Goal: Task Accomplishment & Management: Manage account settings

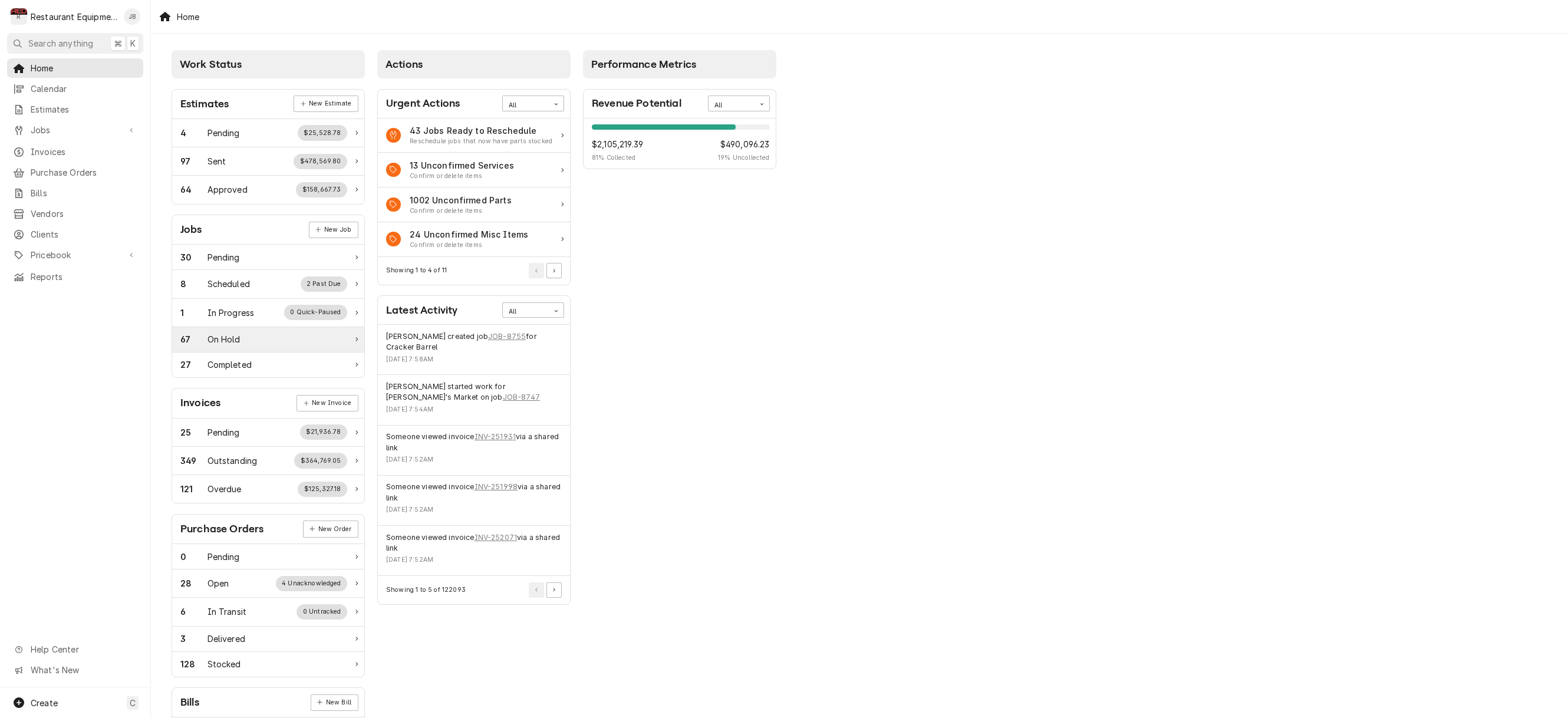
click at [279, 333] on div "67 On Hold" at bounding box center [264, 339] width 167 height 12
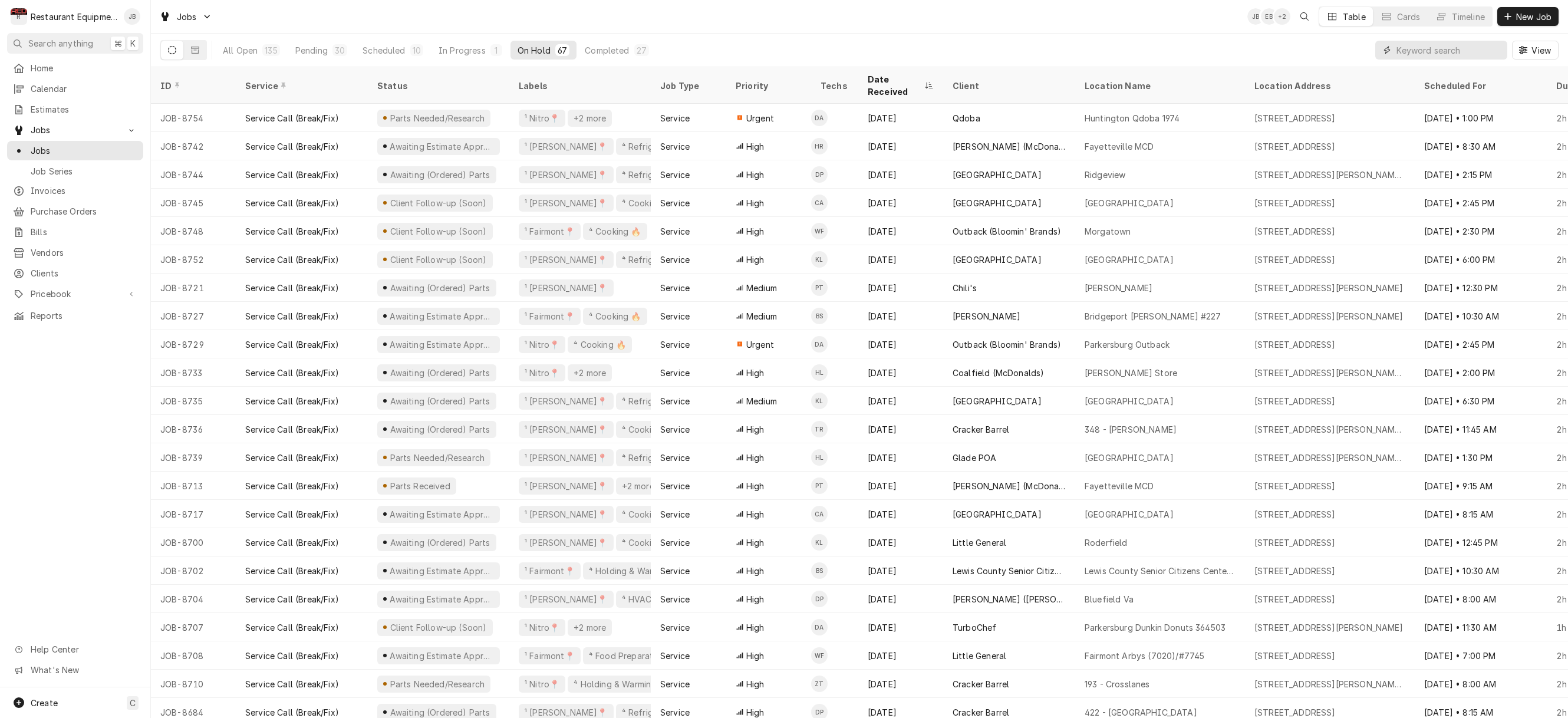
click at [1473, 54] on input "Dynamic Content Wrapper" at bounding box center [1448, 50] width 105 height 19
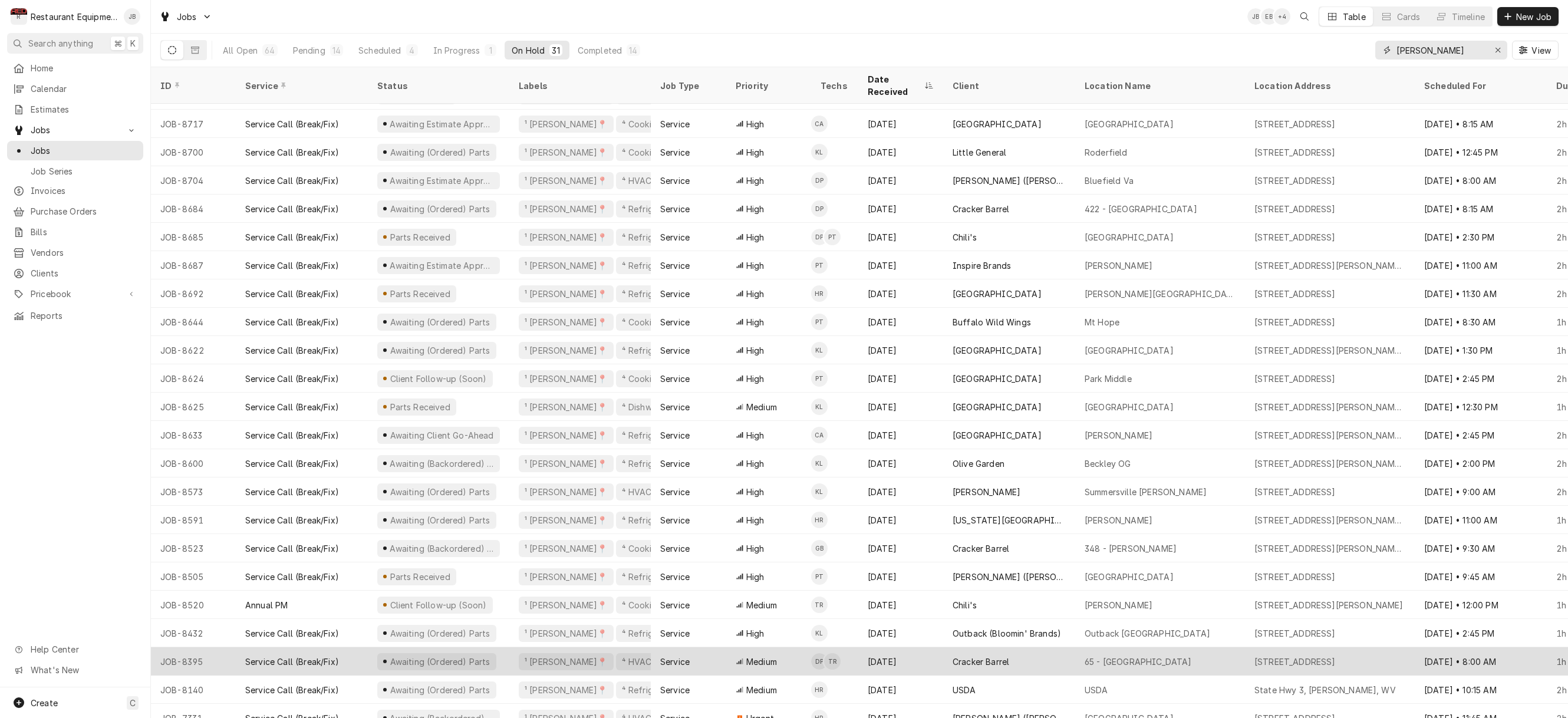
type input "[PERSON_NAME]"
click at [1181, 647] on div "65 - Princeton" at bounding box center [1160, 661] width 170 height 28
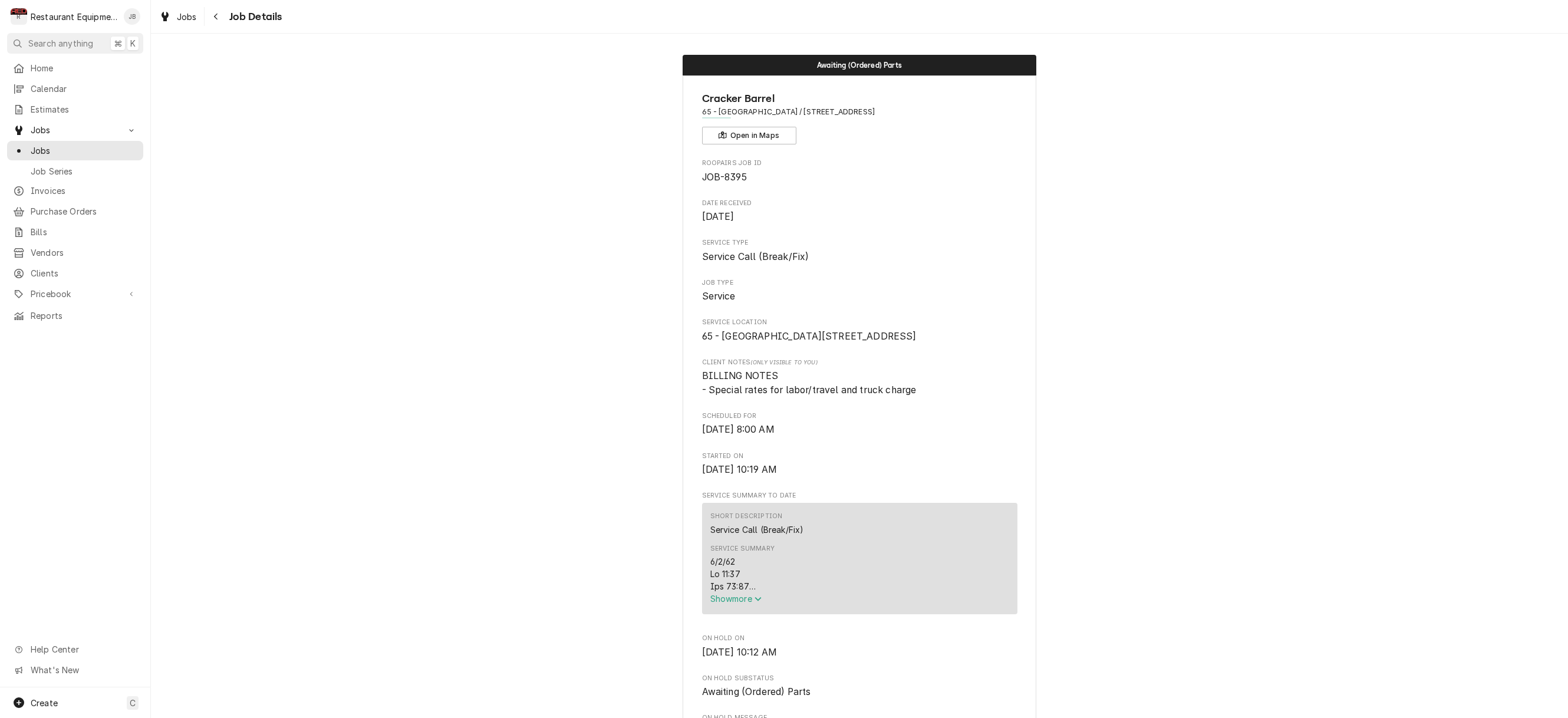
click at [725, 603] on span "Show more" at bounding box center [736, 598] width 52 height 10
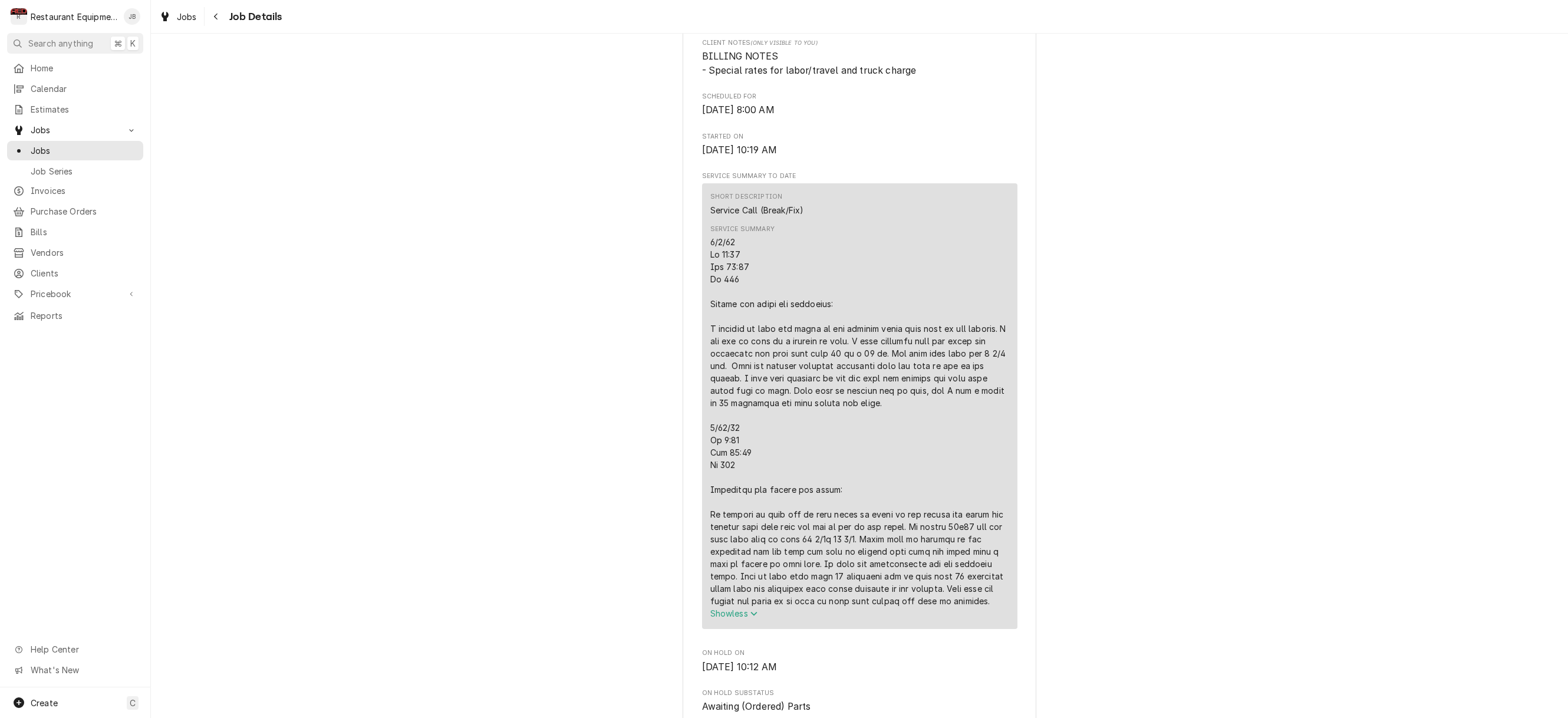
scroll to position [319, 0]
click at [217, 14] on icon "Navigate back" at bounding box center [216, 17] width 4 height 7
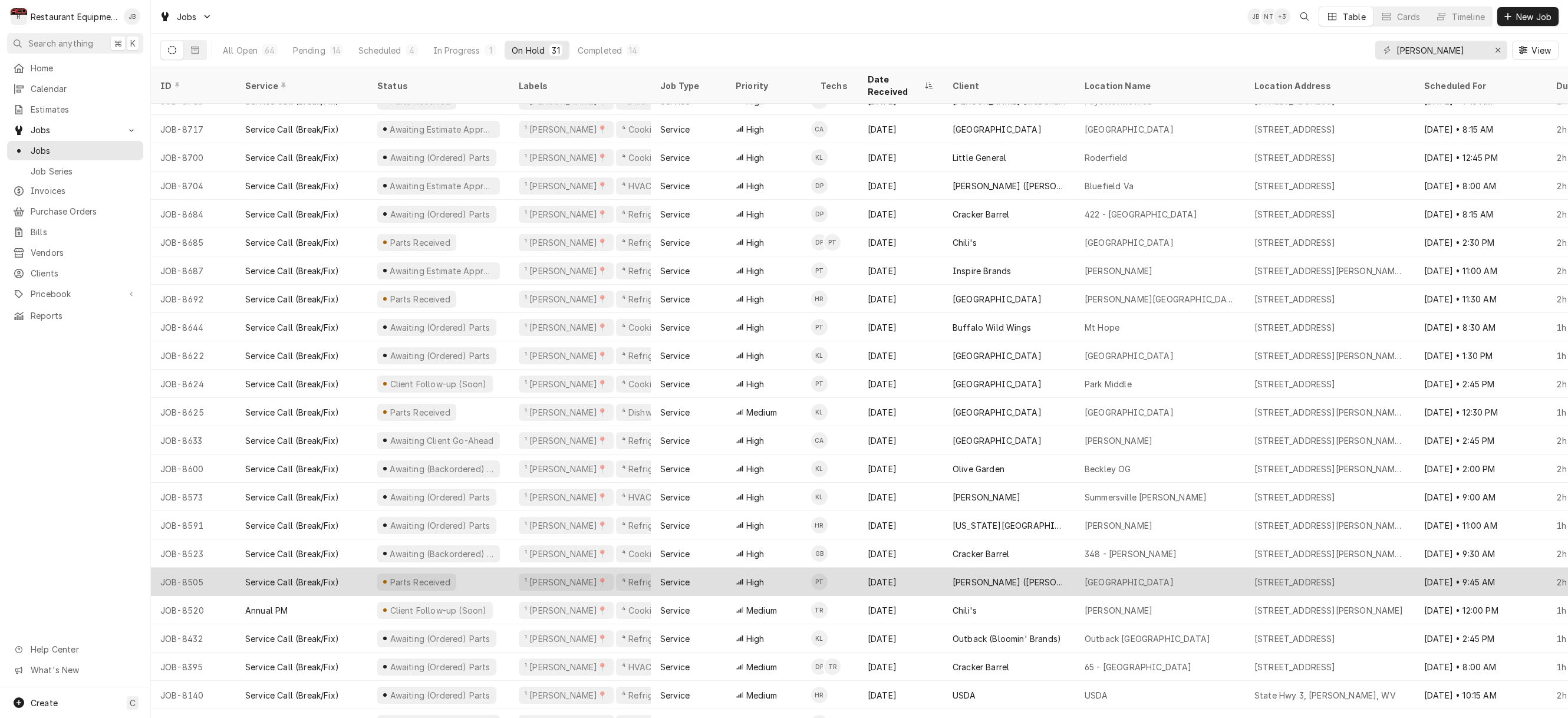
scroll to position [244, 0]
click at [840, 568] on td "PT" at bounding box center [834, 582] width 47 height 28
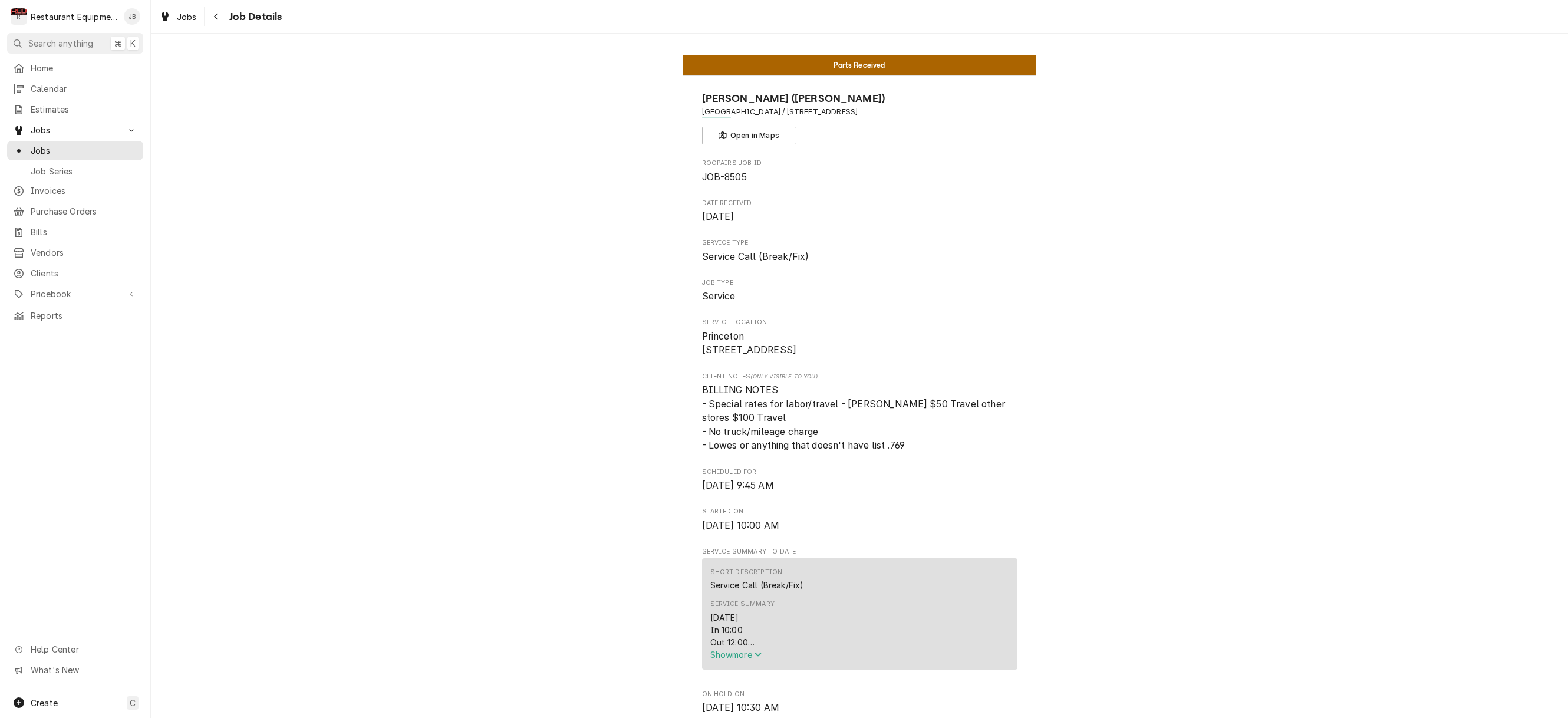
click at [748, 657] on span "Show more" at bounding box center [736, 654] width 52 height 10
click at [214, 15] on icon "Navigate back" at bounding box center [215, 16] width 5 height 8
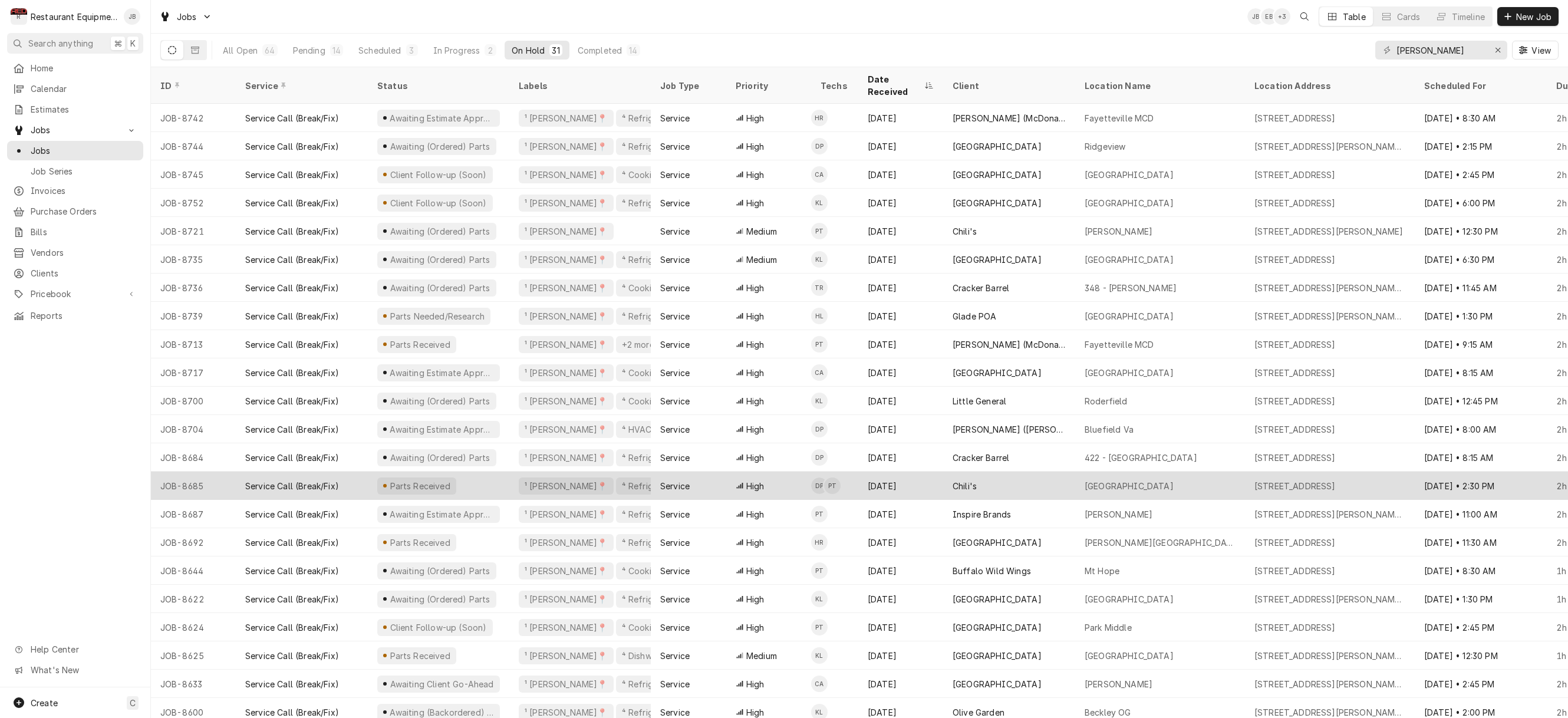
click at [1036, 472] on div "Chili's" at bounding box center [1008, 486] width 132 height 28
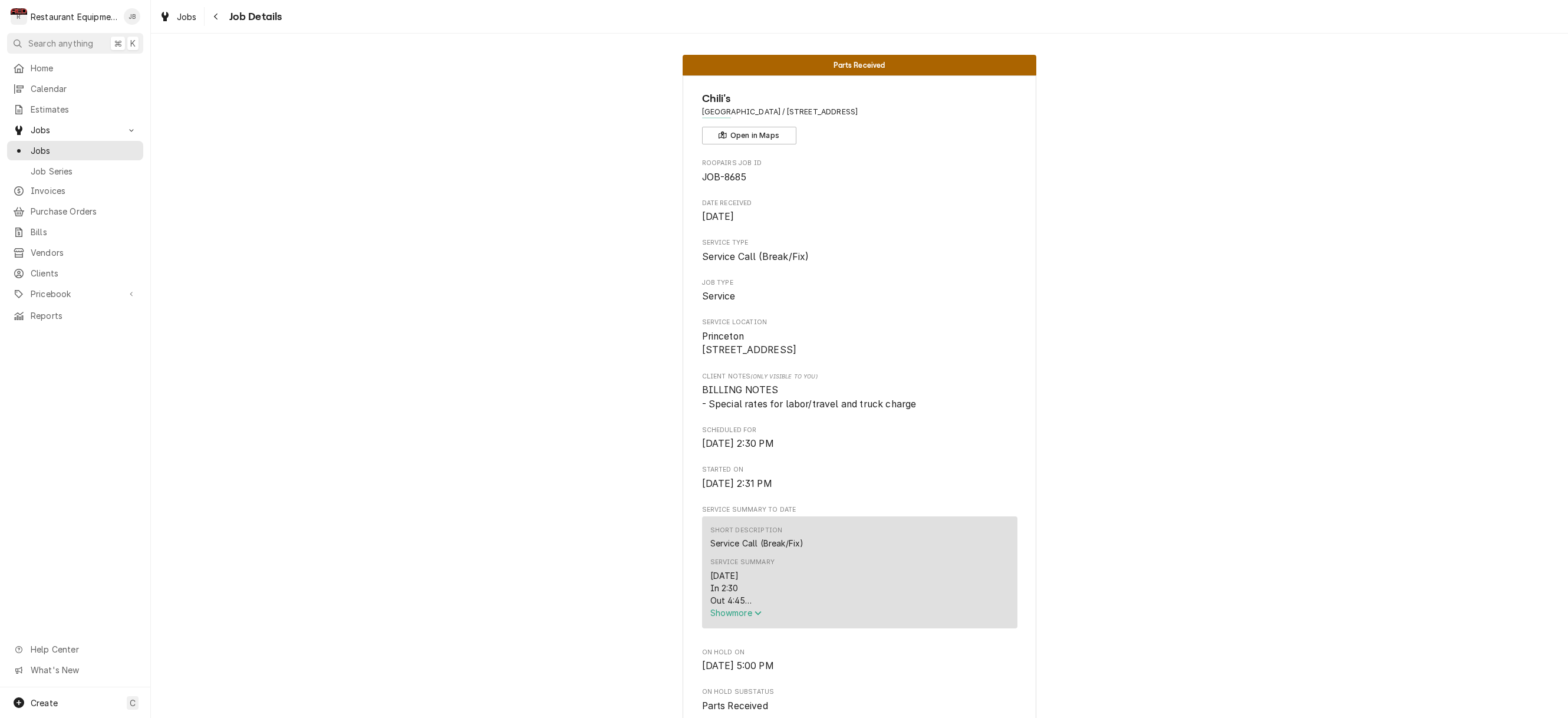
click at [724, 616] on span "Show more" at bounding box center [736, 612] width 52 height 10
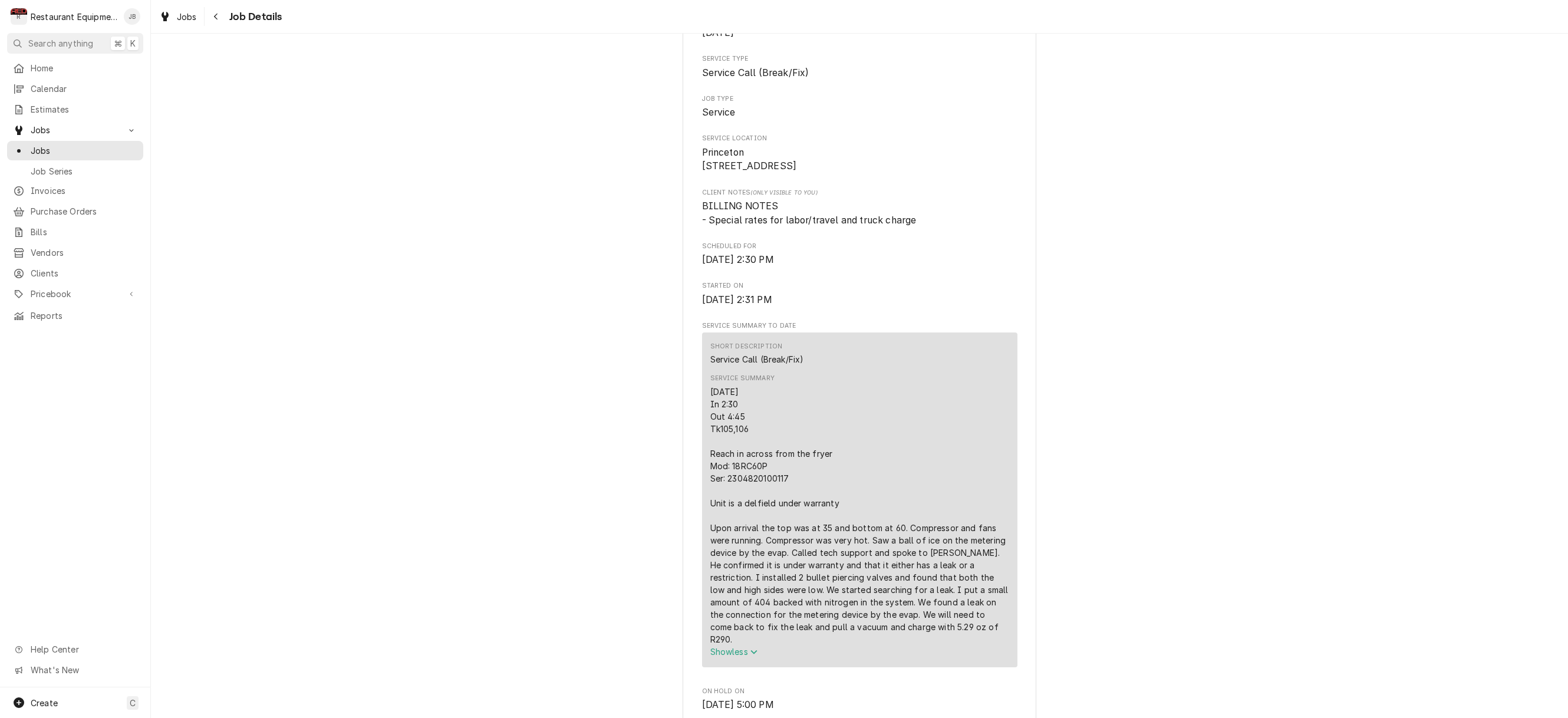
scroll to position [181, 0]
click at [216, 15] on icon "Navigate back" at bounding box center [215, 16] width 5 height 8
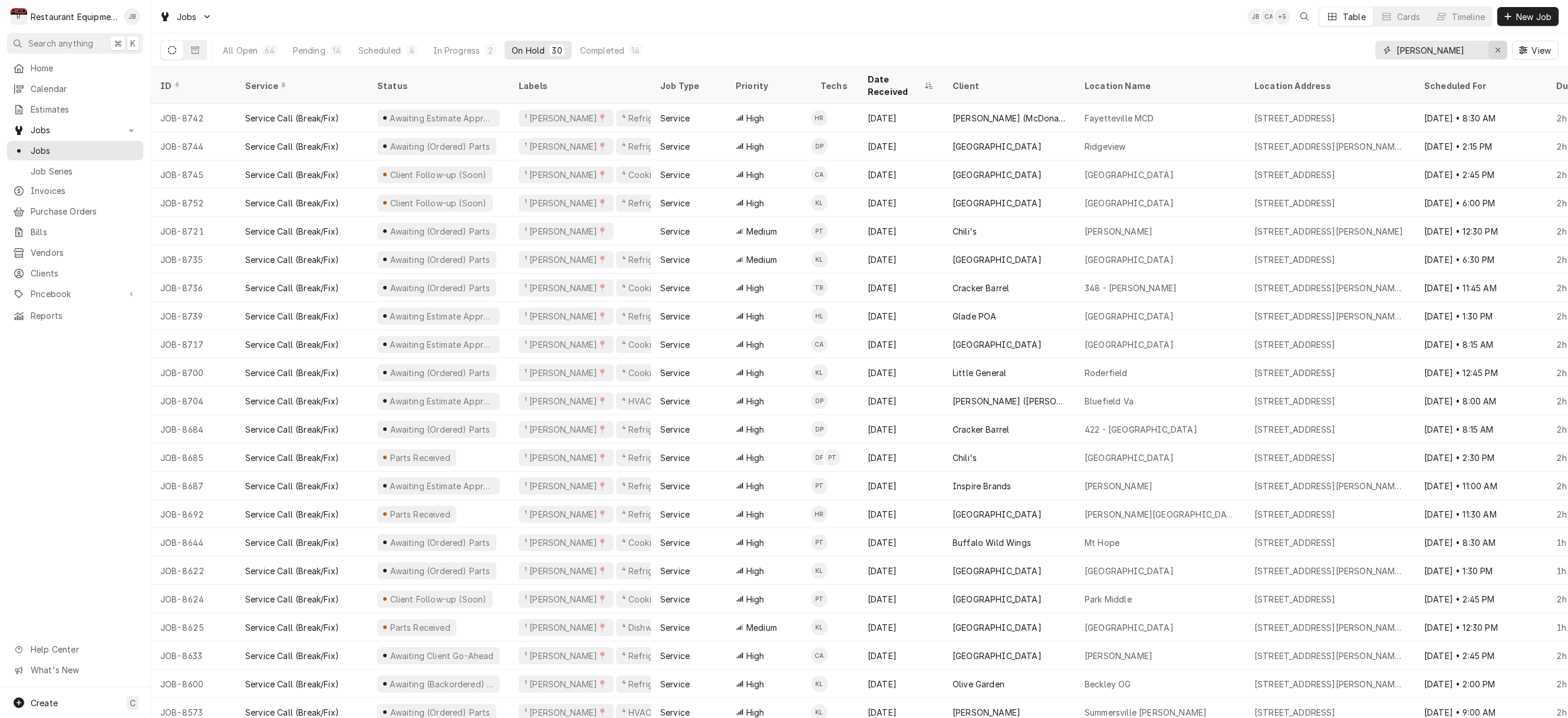
click at [1499, 48] on icon "Erase input" at bounding box center [1497, 50] width 5 height 5
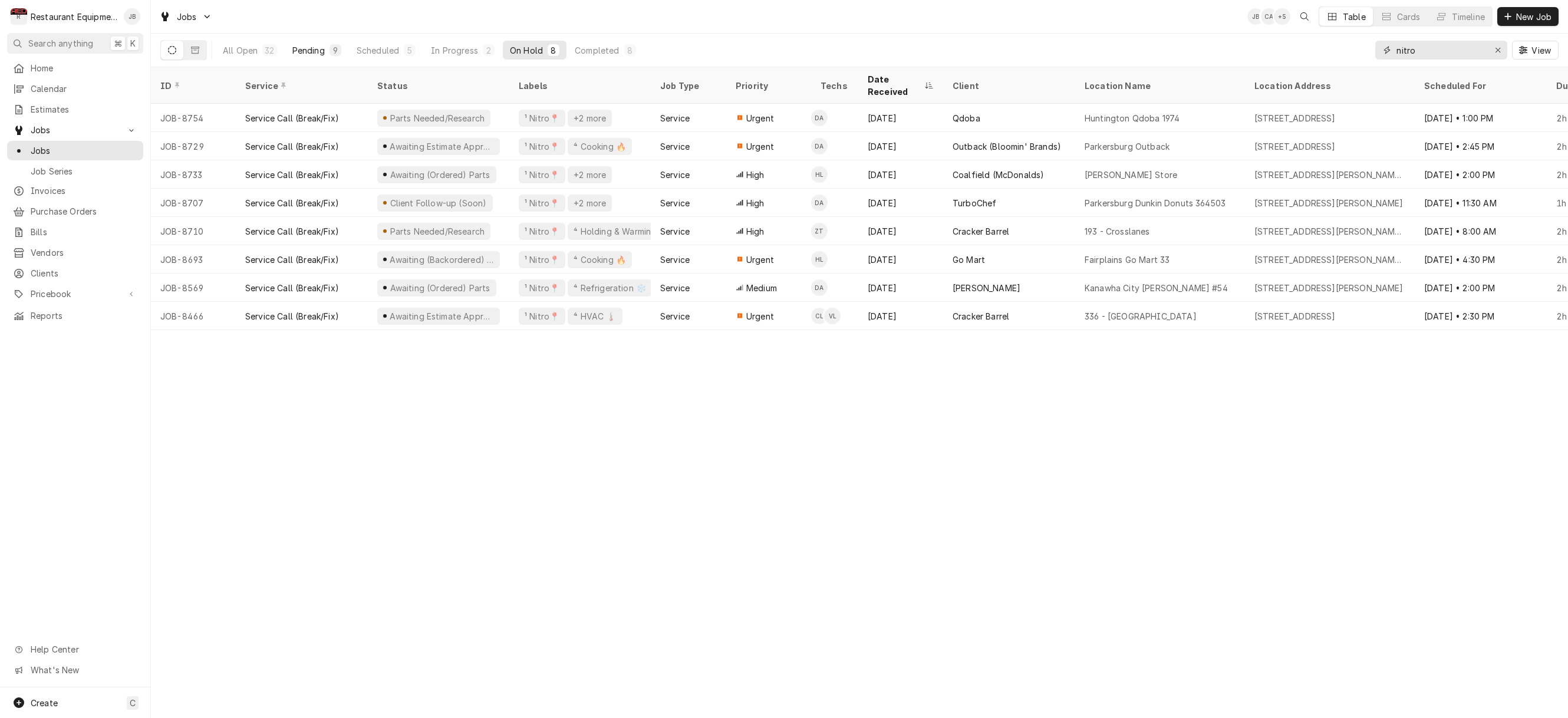
type input "nitro"
click at [309, 50] on div "Pending" at bounding box center [309, 50] width 33 height 12
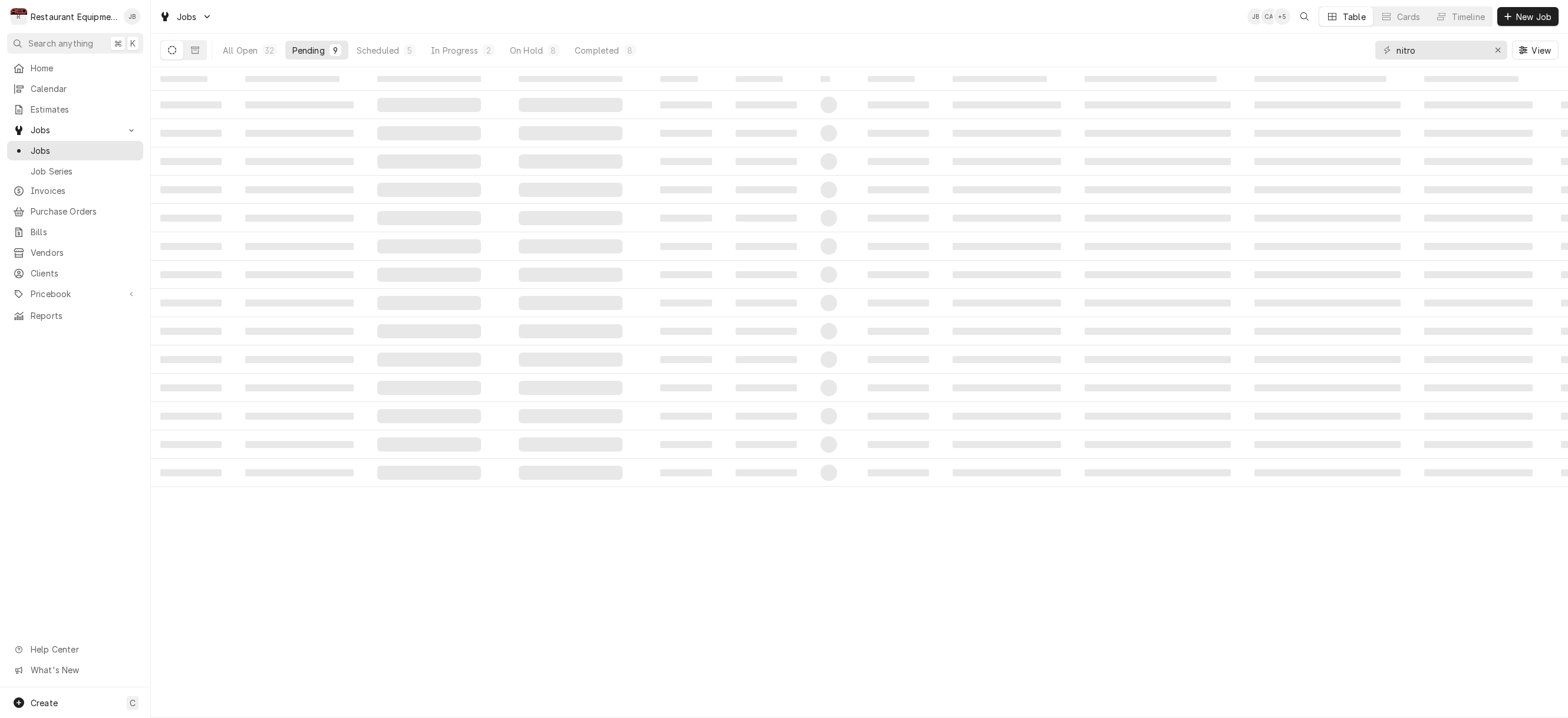
scroll to position [0, 0]
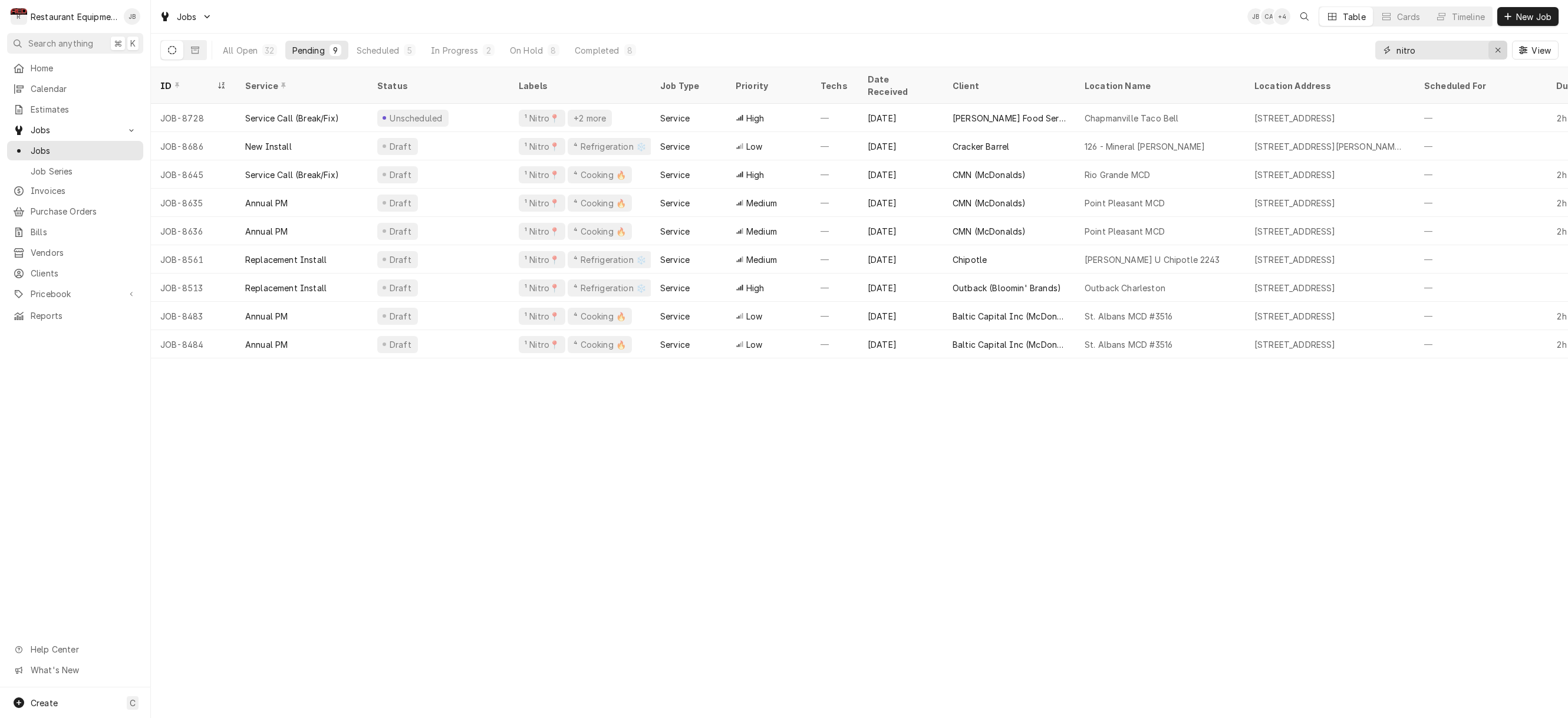
click at [1496, 49] on icon "Erase input" at bounding box center [1497, 50] width 7 height 8
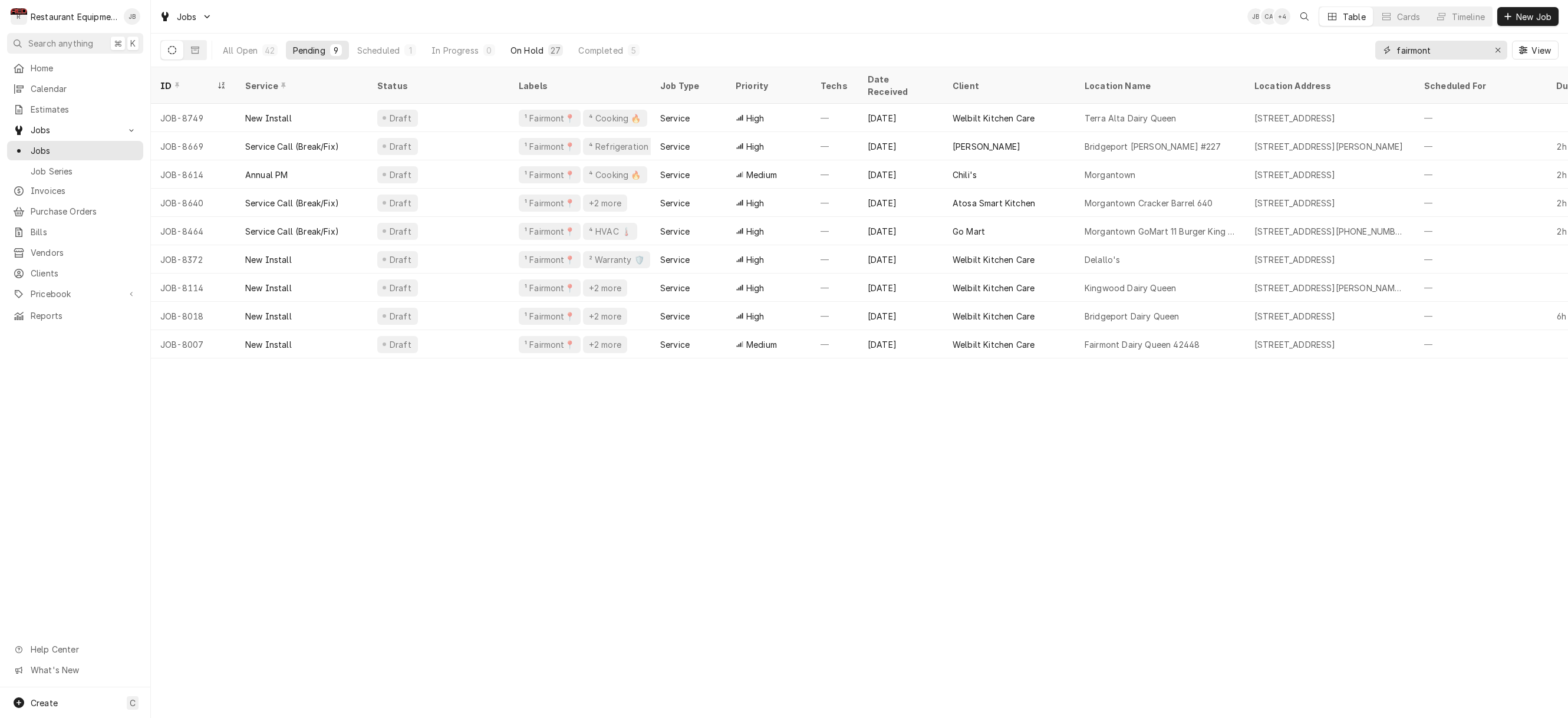
type input "fairmont"
click at [517, 46] on div "On Hold" at bounding box center [527, 50] width 33 height 12
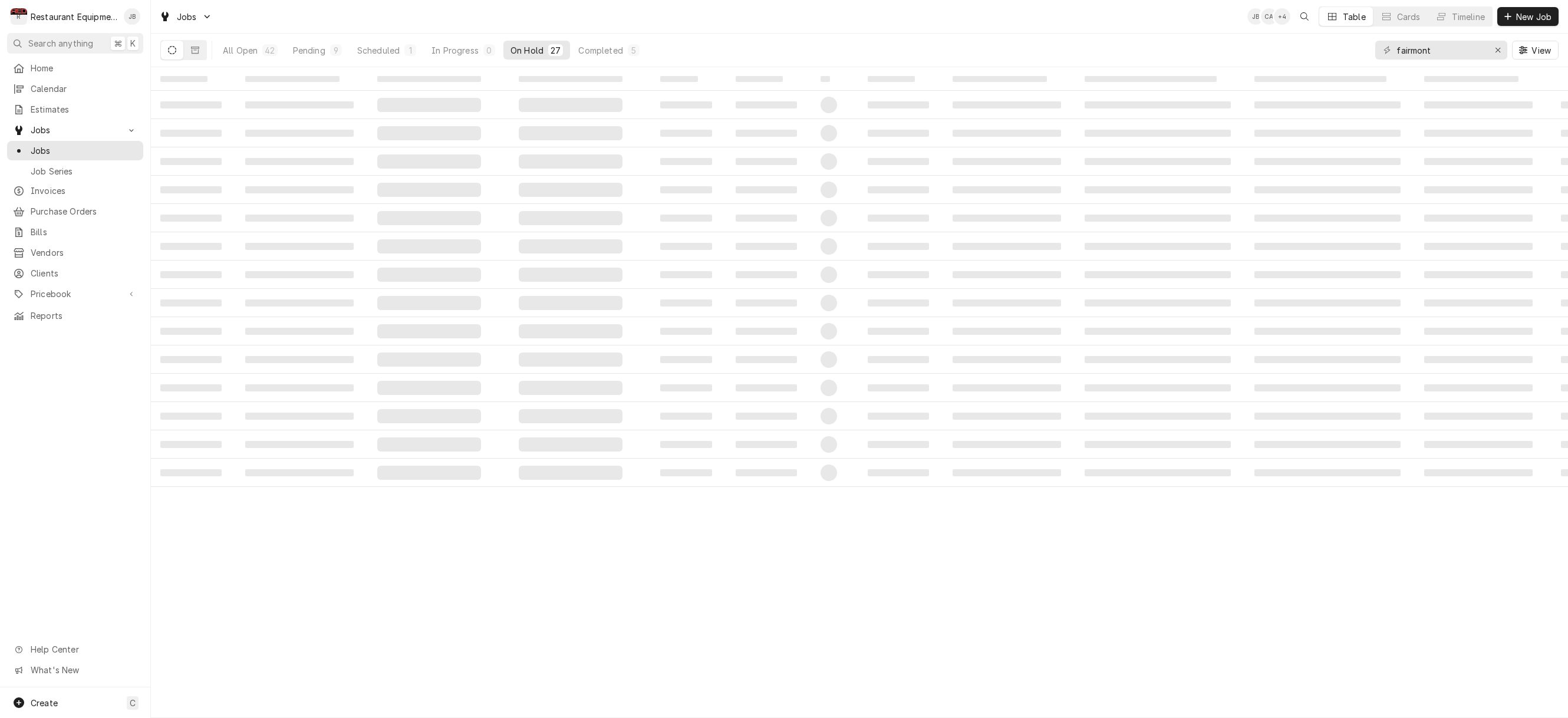
scroll to position [0, 0]
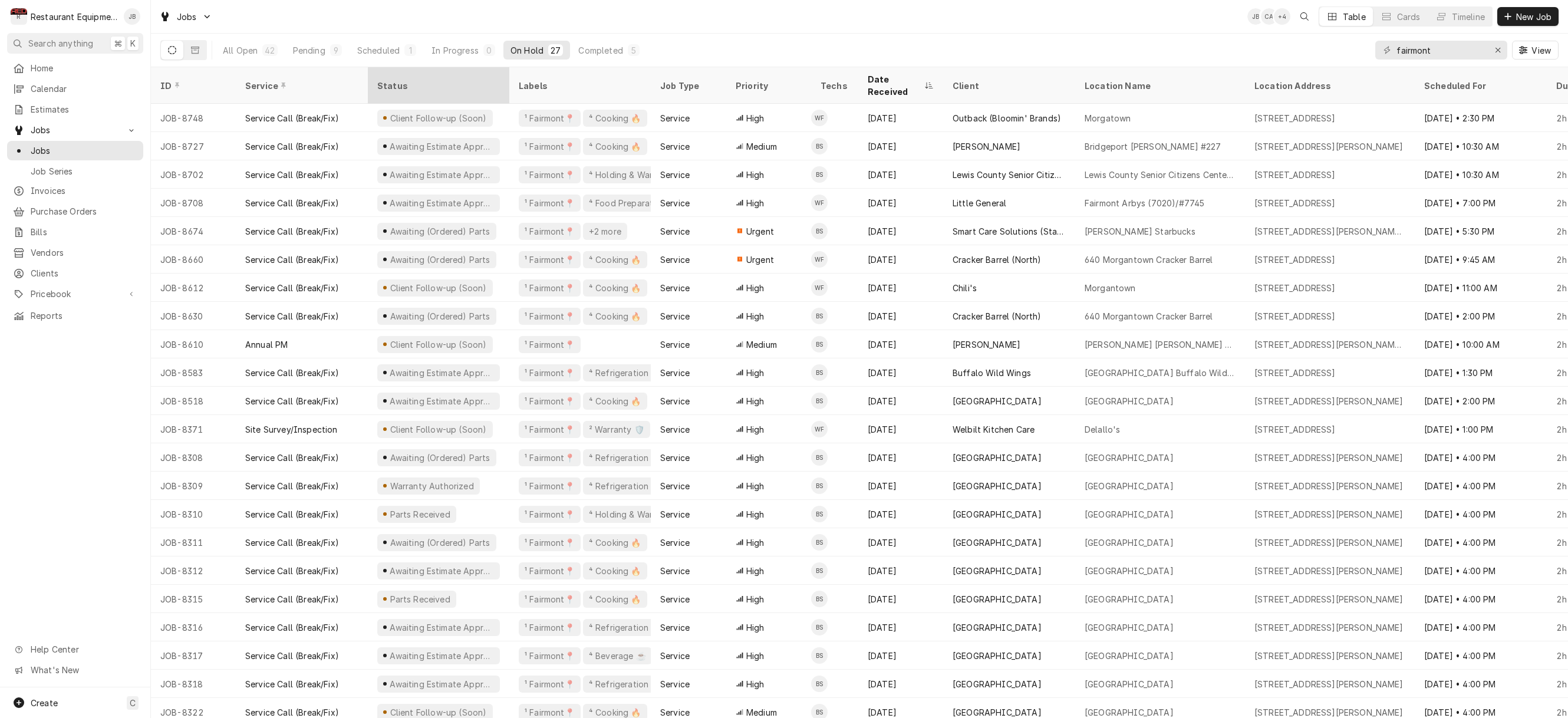
click at [393, 82] on div "Status" at bounding box center [437, 86] width 120 height 12
